Goal: Transaction & Acquisition: Purchase product/service

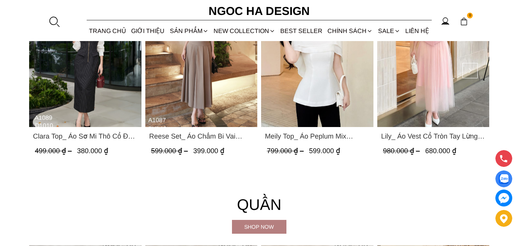
scroll to position [687, 0]
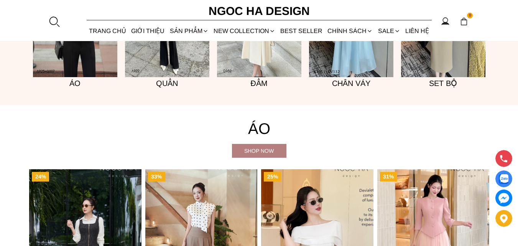
click at [254, 152] on div "Shop now" at bounding box center [259, 150] width 54 height 8
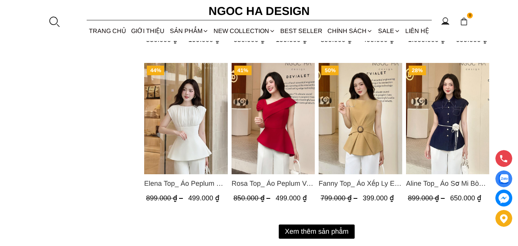
scroll to position [1108, 0]
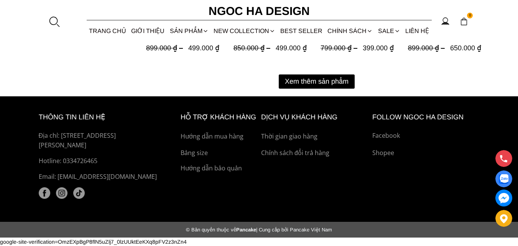
click at [347, 83] on button "Xem thêm sản phẩm" at bounding box center [317, 81] width 76 height 14
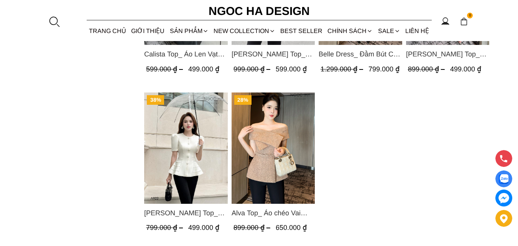
scroll to position [1799, 0]
